Goal: Task Accomplishment & Management: Manage account settings

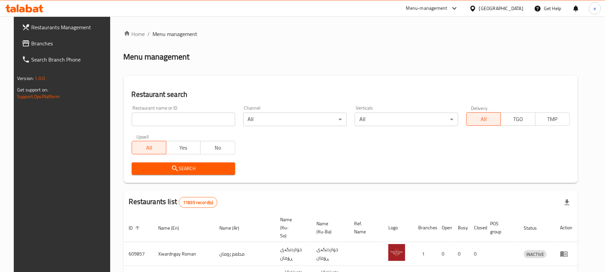
click at [216, 124] on input "search" at bounding box center [183, 119] width 103 height 13
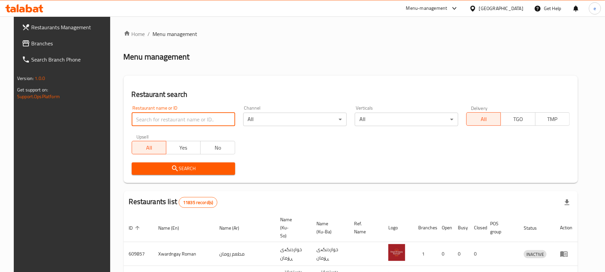
paste input "660166"
type input "660166"
click button "Search" at bounding box center [183, 168] width 103 height 12
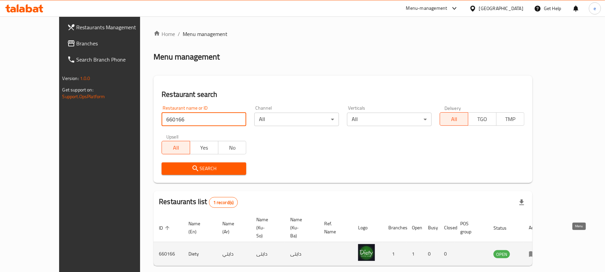
click at [537, 251] on icon "enhanced table" at bounding box center [532, 254] width 7 height 6
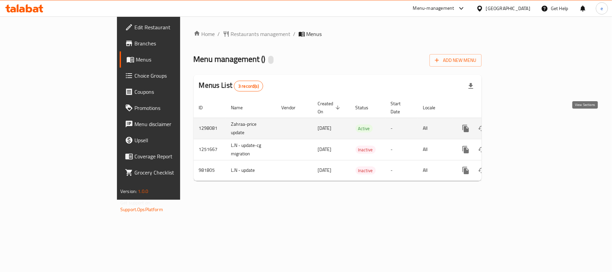
click at [518, 124] on icon "enhanced table" at bounding box center [514, 128] width 8 height 8
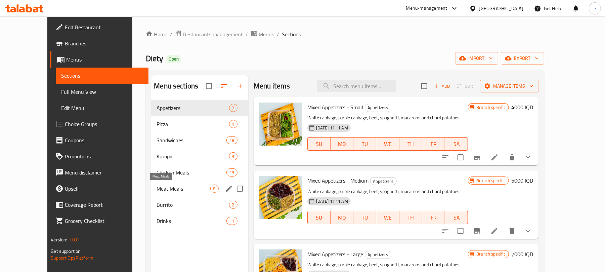
click at [157, 187] on span "Meat Meals" at bounding box center [183, 188] width 53 height 8
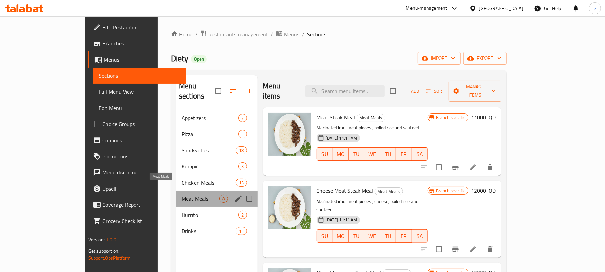
click at [182, 195] on span "Meat Meals" at bounding box center [201, 199] width 38 height 8
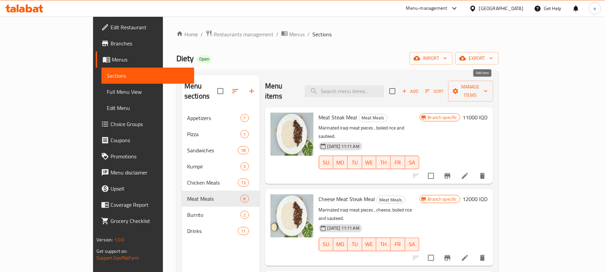
click at [407, 89] on icon "button" at bounding box center [405, 91] width 4 height 4
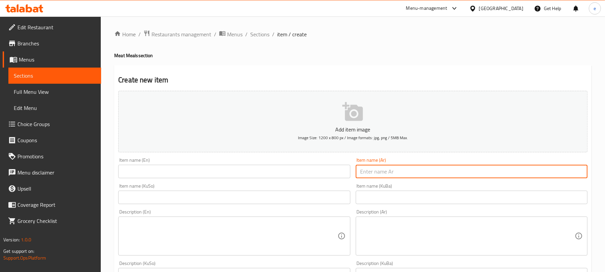
click at [494, 175] on input "text" at bounding box center [472, 171] width 232 height 13
paste input "ستيك لحم بالديمي غلاس"
drag, startPoint x: 519, startPoint y: 171, endPoint x: 554, endPoint y: 171, distance: 35.3
click at [554, 171] on input "ستيك لحم بالديمي غلاس" at bounding box center [472, 171] width 232 height 13
paste input "text"
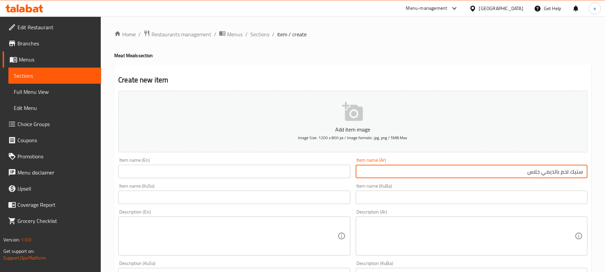
type input "ستيك لحم بالديمي جلاس"
click at [319, 198] on input "text" at bounding box center [234, 196] width 232 height 13
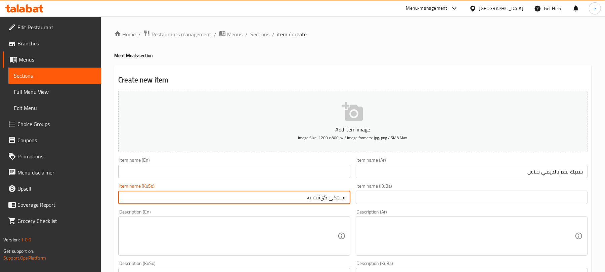
paste input "دیمی گلاس"
type input "ستێکی گۆشت بە دیمی گلاس"
click at [254, 171] on input "text" at bounding box center [234, 171] width 232 height 13
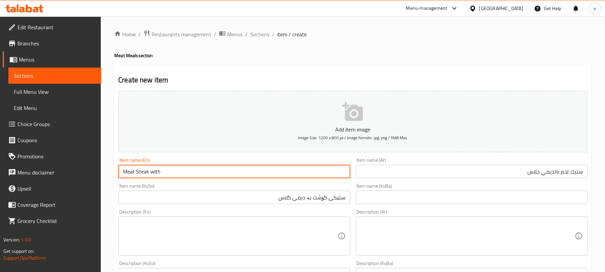
paste input "Demi Glace"
type input "Meat Steak with Demi Glace"
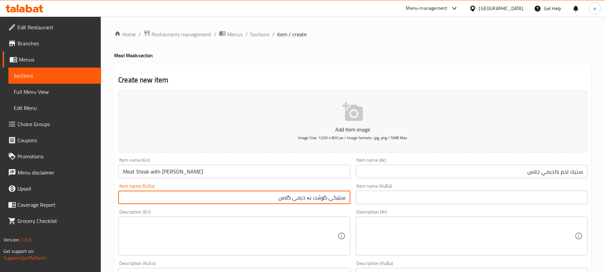
click at [267, 198] on input "ستێکی گۆشت بە دیمی گلاس" at bounding box center [234, 196] width 232 height 13
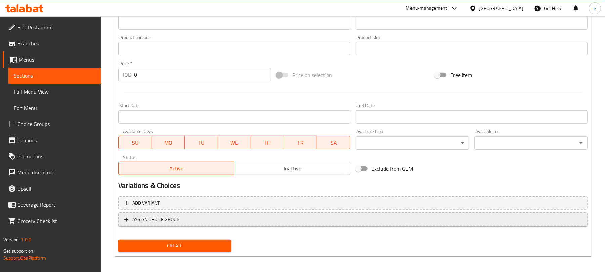
scroll to position [280, 0]
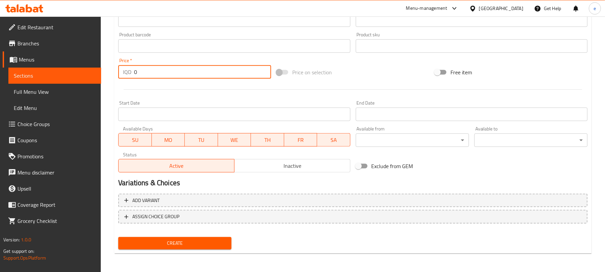
drag, startPoint x: 143, startPoint y: 69, endPoint x: 107, endPoint y: 72, distance: 36.7
click at [107, 72] on div "Home / Restaurants management / Menus / Sections / item / create Meat Meals sec…" at bounding box center [353, 5] width 504 height 536
type input "10000"
click at [183, 242] on span "Create" at bounding box center [175, 243] width 102 height 8
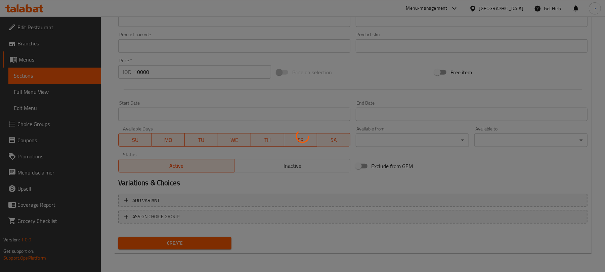
type input "0"
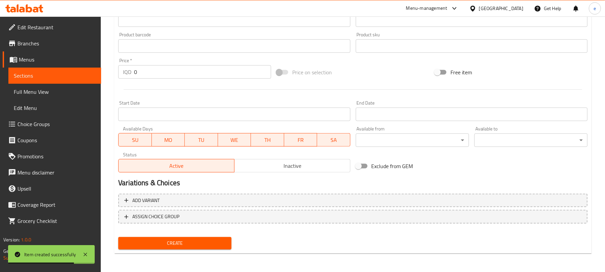
click at [30, 10] on icon at bounding box center [24, 8] width 38 height 8
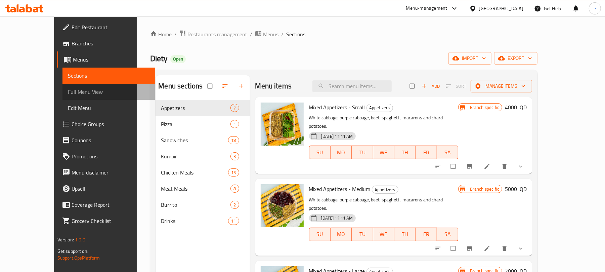
click at [68, 88] on span "Full Menu View" at bounding box center [109, 92] width 82 height 8
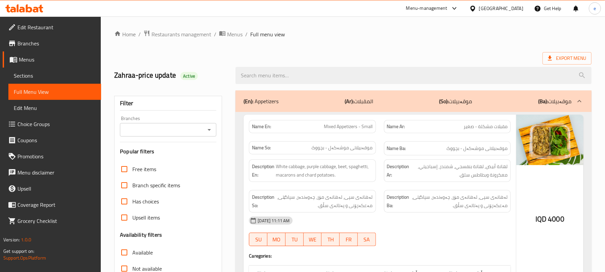
click at [209, 128] on icon "Open" at bounding box center [209, 130] width 8 height 8
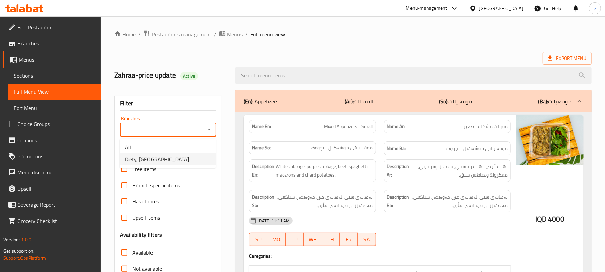
click at [177, 158] on li "Diety, Palastin Street" at bounding box center [168, 159] width 96 height 12
type input "Diety, Palastin Street"
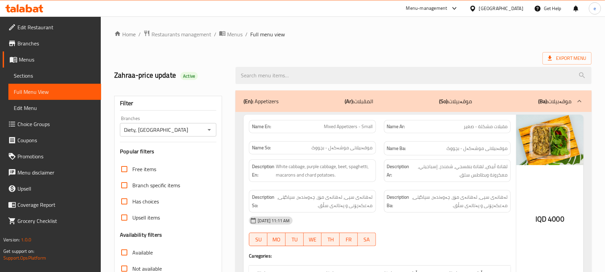
click at [283, 79] on input "search" at bounding box center [414, 75] width 356 height 17
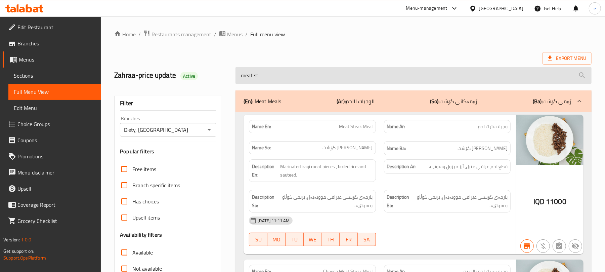
click at [284, 82] on input "meat st" at bounding box center [414, 75] width 356 height 17
paste input "Demi Glace"
type input "Demi Glace"
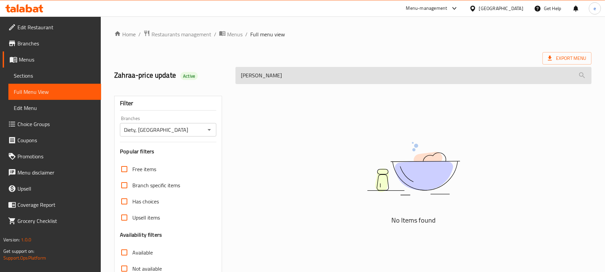
click at [264, 73] on input "Demi Glace" at bounding box center [414, 75] width 356 height 17
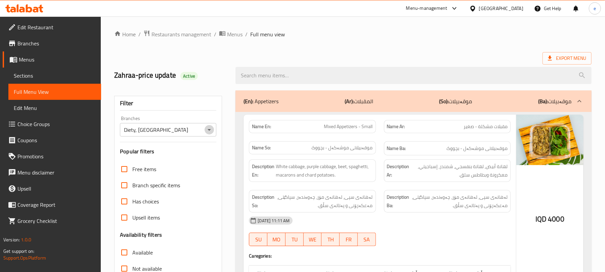
click at [210, 130] on icon "Open" at bounding box center [209, 130] width 8 height 8
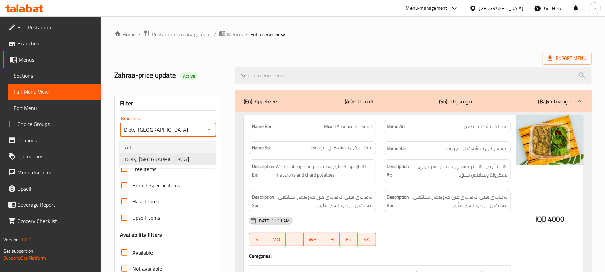
click at [182, 150] on li "All" at bounding box center [168, 147] width 96 height 12
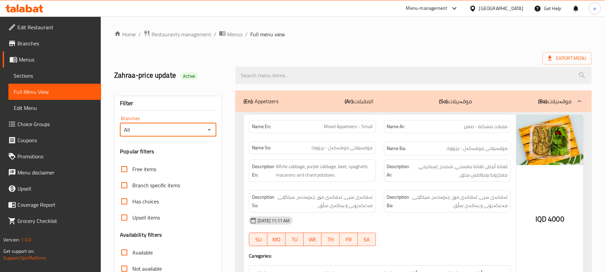
click at [210, 130] on icon "Open" at bounding box center [209, 130] width 3 height 2
click at [200, 159] on li "Diety, Palastin Street" at bounding box center [168, 159] width 96 height 12
type input "Diety, Palastin Street"
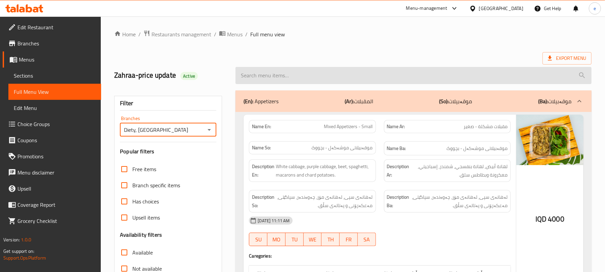
click at [276, 79] on input "search" at bounding box center [414, 75] width 356 height 17
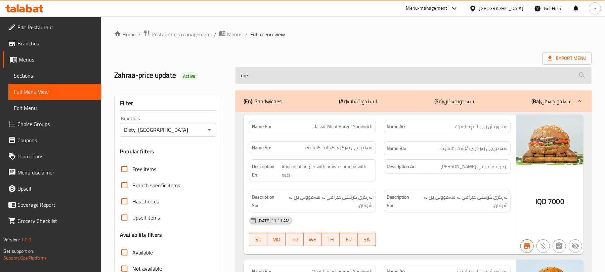
type input "m"
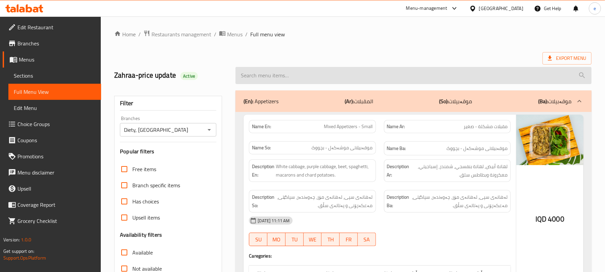
paste input "Demi Glace"
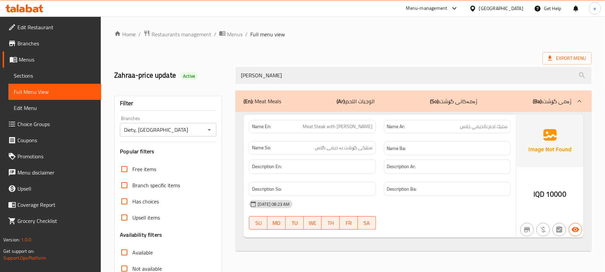
type input "Demi Glace"
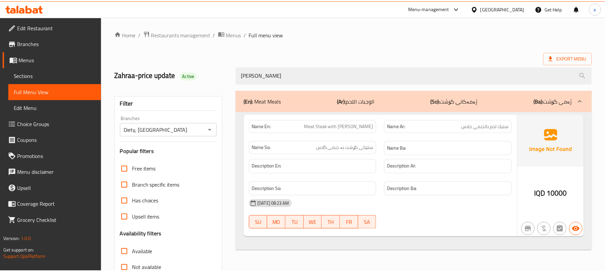
scroll to position [86, 0]
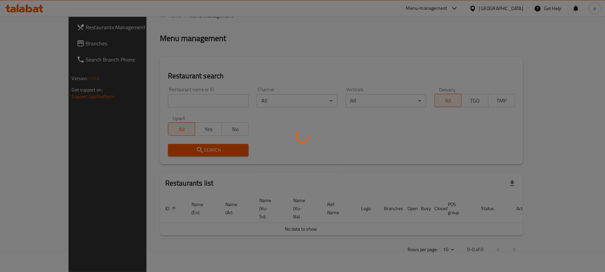
scroll to position [76, 0]
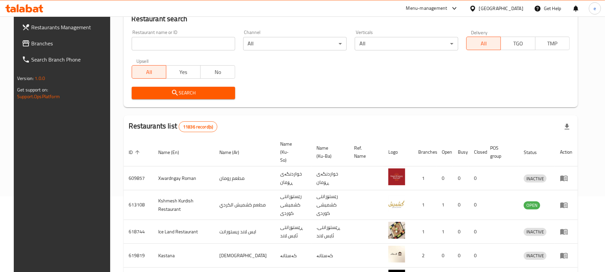
click at [31, 39] on span "Branches" at bounding box center [70, 43] width 78 height 8
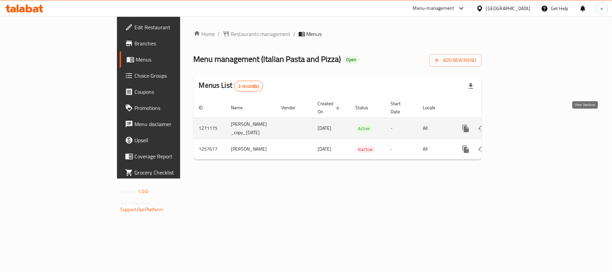
click at [518, 124] on icon "enhanced table" at bounding box center [514, 128] width 8 height 8
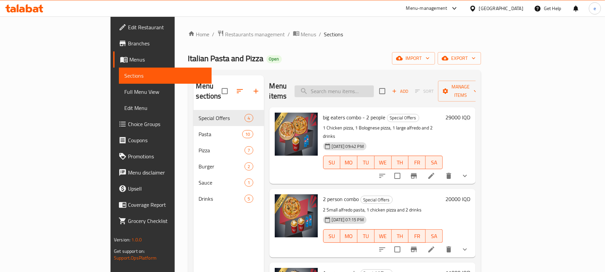
click at [374, 85] on input "search" at bounding box center [334, 91] width 79 height 12
paste input "Pepperoni Pizza"
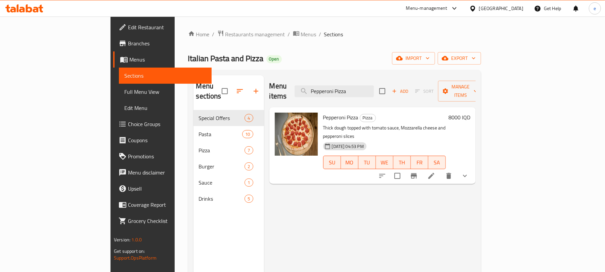
type input "Pepperoni Pizza"
click at [434, 173] on icon at bounding box center [431, 176] width 6 height 6
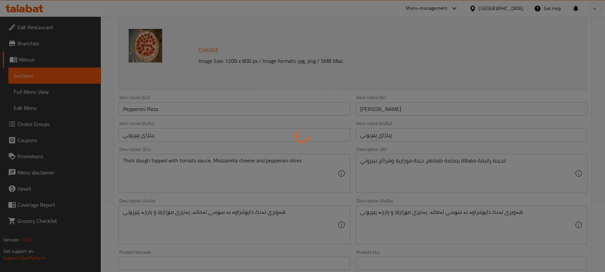
scroll to position [89, 0]
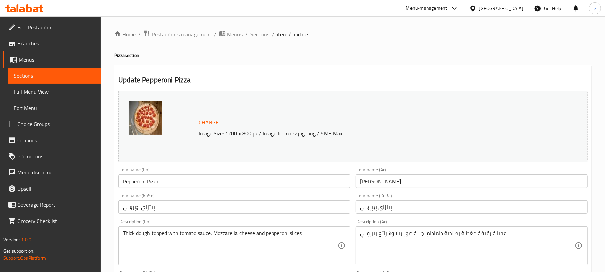
click at [37, 72] on span "Sections" at bounding box center [55, 76] width 82 height 8
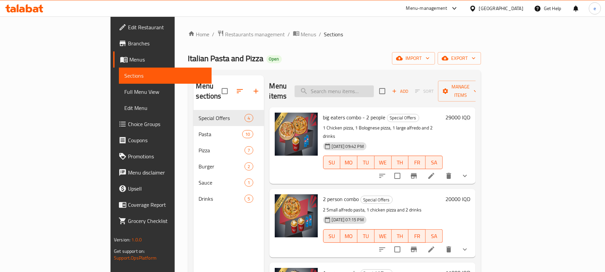
click at [374, 91] on input "search" at bounding box center [334, 91] width 79 height 12
paste input "Pepperoni Pizza"
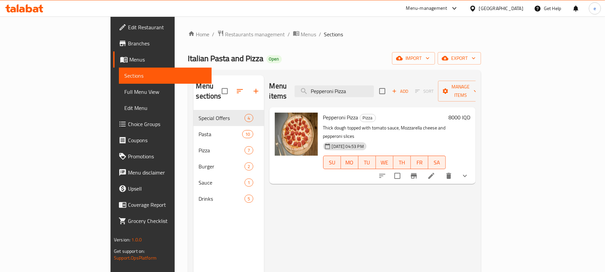
type input "Pepperoni Pizza"
click at [435, 172] on icon at bounding box center [431, 176] width 8 height 8
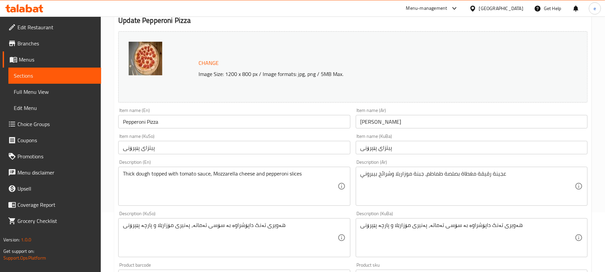
scroll to position [89, 0]
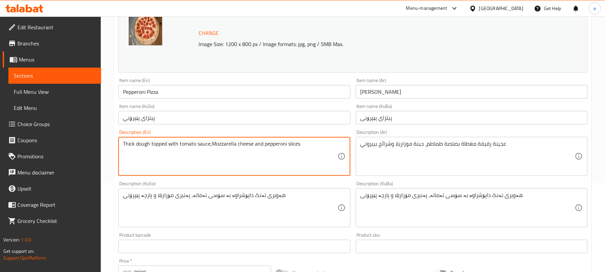
type textarea "Thick dough topped with tomato sauce, Mozzarella cheese and pepperoni slices"
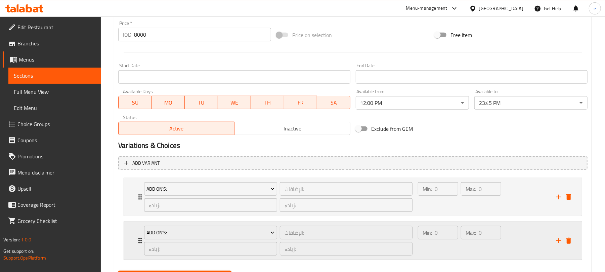
scroll to position [362, 0]
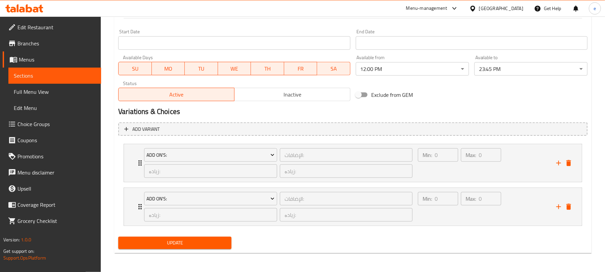
click at [221, 240] on span "Update" at bounding box center [175, 243] width 102 height 8
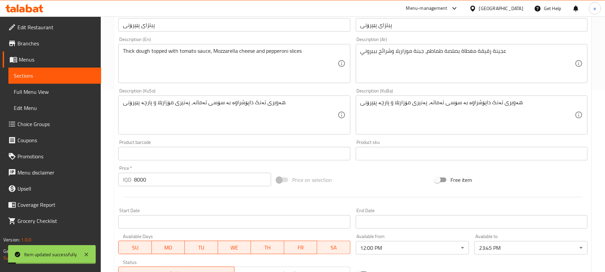
scroll to position [93, 0]
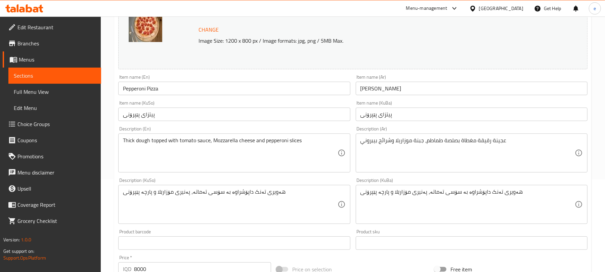
click at [35, 6] on icon at bounding box center [24, 8] width 38 height 8
